Goal: Transaction & Acquisition: Purchase product/service

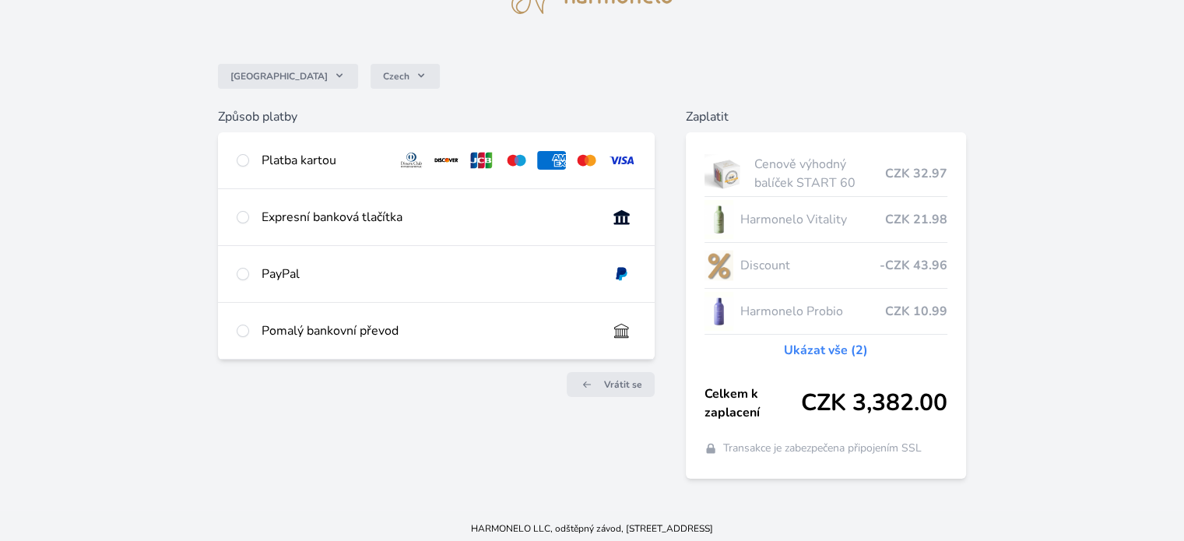
scroll to position [93, 0]
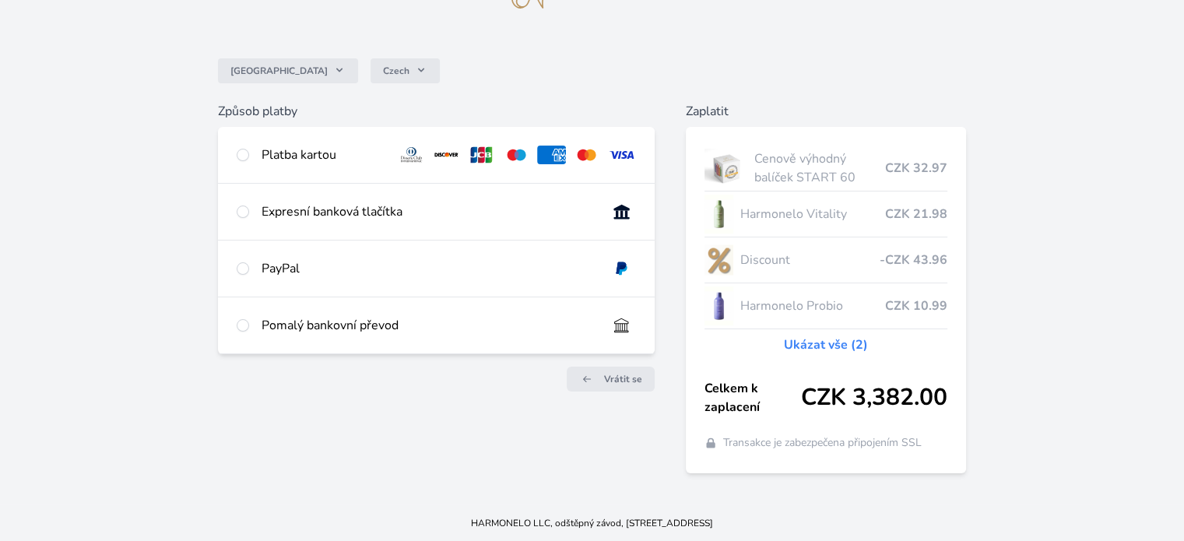
click at [300, 156] on div "Platba kartou" at bounding box center [323, 155] width 123 height 19
radio input "true"
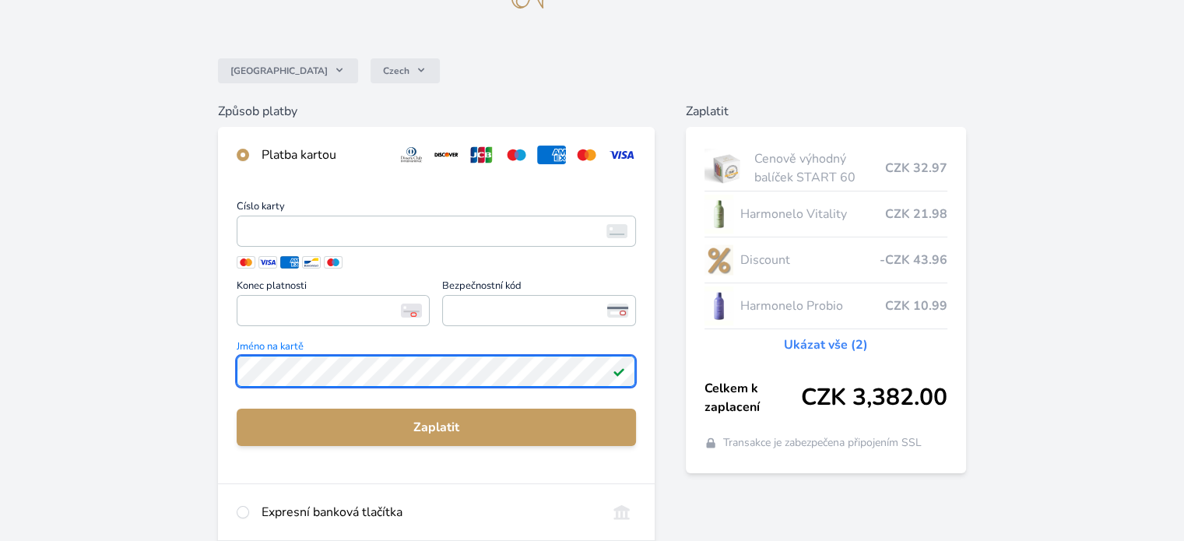
click at [51, 326] on div "Česko Czech Způsob platby Platba kartou Číslo karty <p>Your browser does not su…" at bounding box center [592, 321] width 1184 height 828
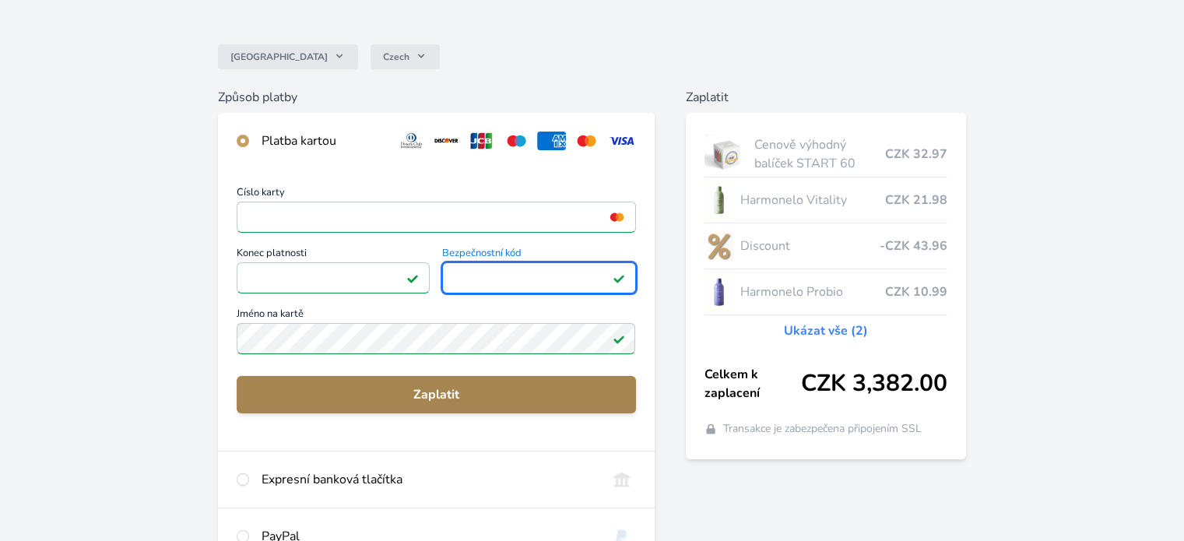
scroll to position [104, 0]
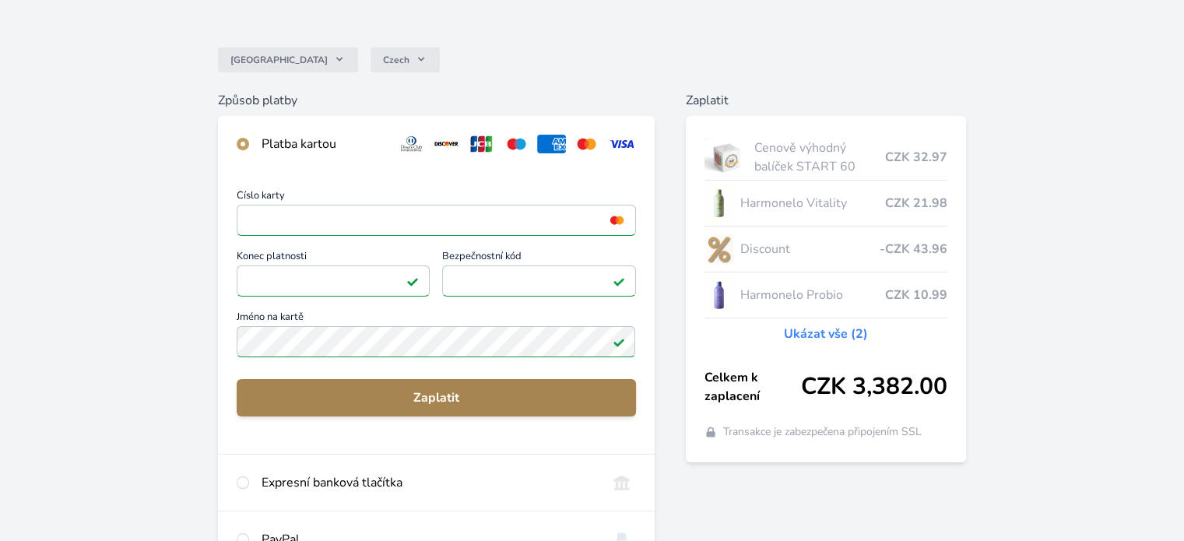
click at [443, 399] on span "Zaplatit" at bounding box center [436, 398] width 374 height 19
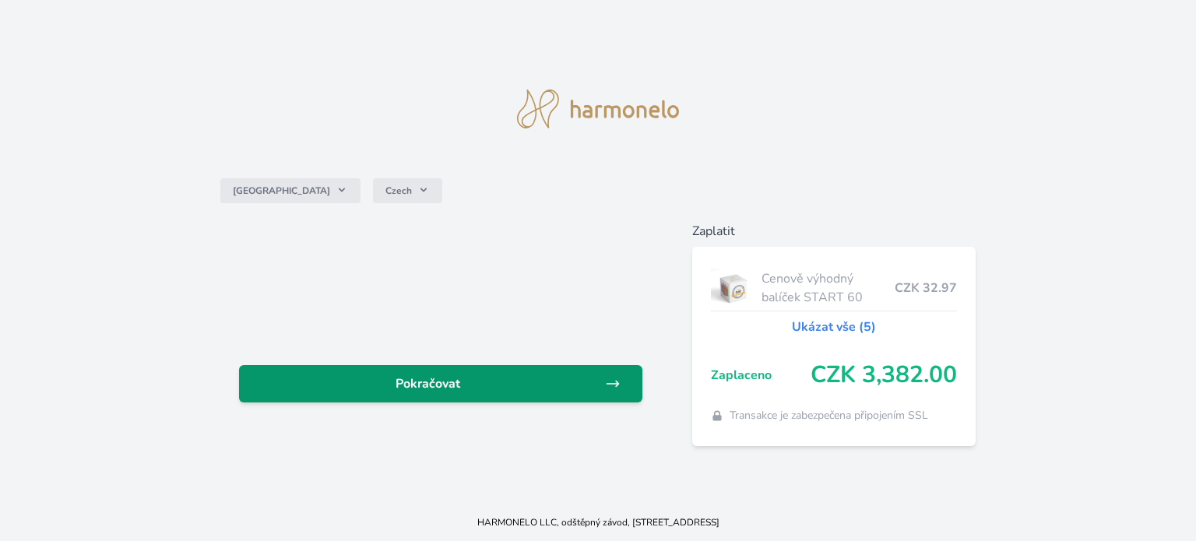
click at [594, 384] on span "Pokračovat" at bounding box center [427, 384] width 353 height 19
